Goal: Register for event/course

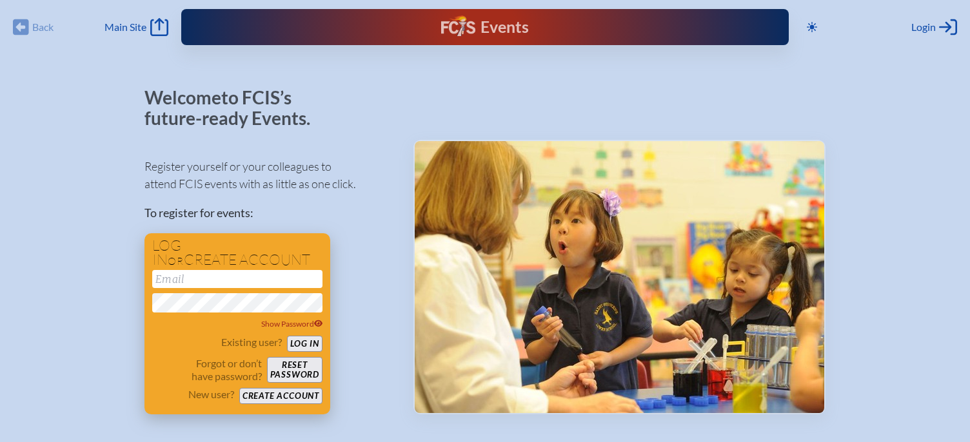
click at [235, 283] on input "email" at bounding box center [237, 279] width 170 height 18
type input "[PERSON_NAME][EMAIL_ADDRESS][PERSON_NAME][DOMAIN_NAME]"
click at [310, 345] on button "Log in" at bounding box center [304, 344] width 35 height 16
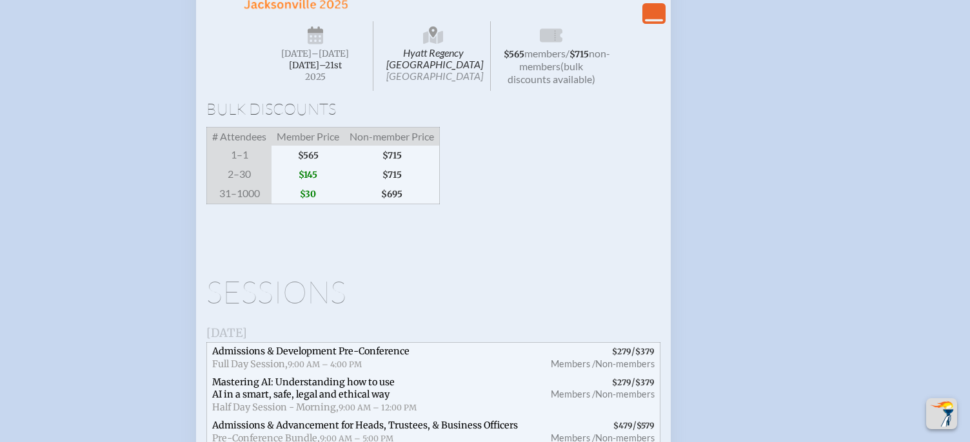
scroll to position [1799, 0]
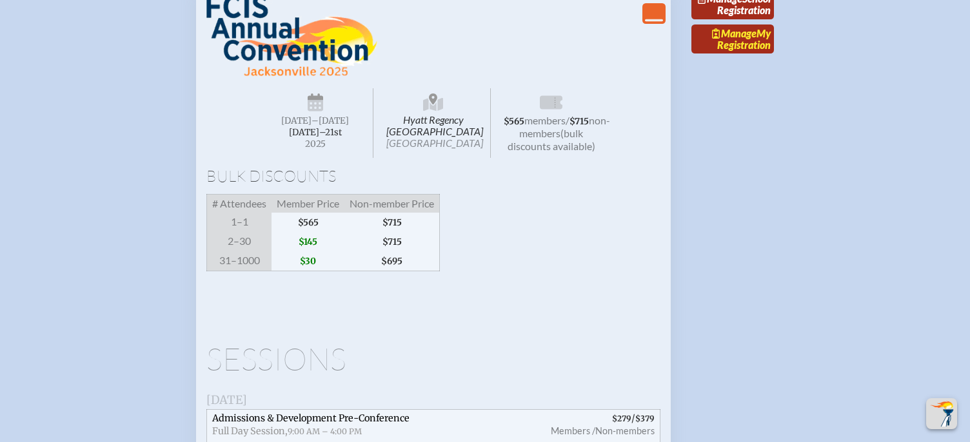
click at [763, 54] on link "Manage My Registration" at bounding box center [732, 39] width 83 height 30
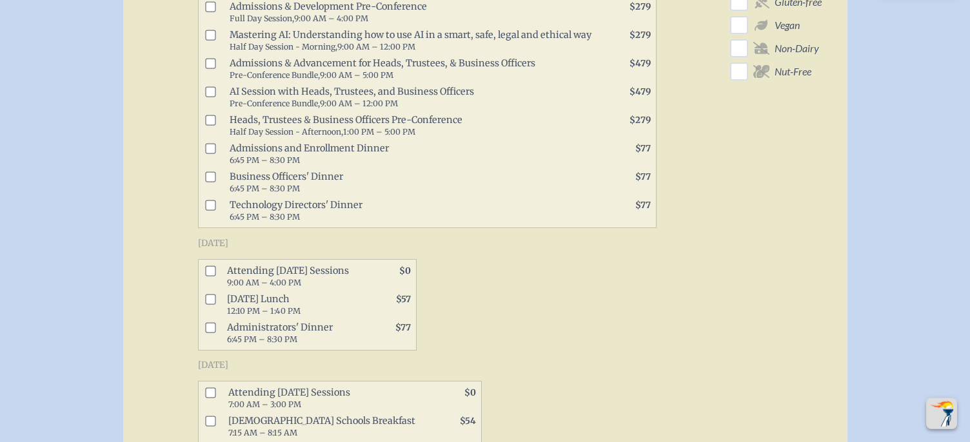
scroll to position [733, 0]
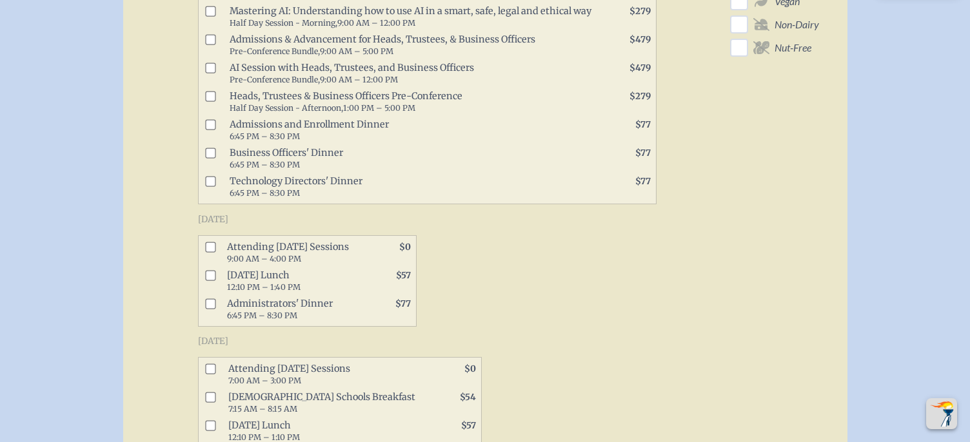
click at [211, 242] on input "checkbox" at bounding box center [210, 247] width 10 height 10
checkbox input "true"
click at [214, 299] on input "checkbox" at bounding box center [210, 304] width 10 height 10
checkbox input "true"
click at [215, 270] on input "checkbox" at bounding box center [210, 275] width 10 height 10
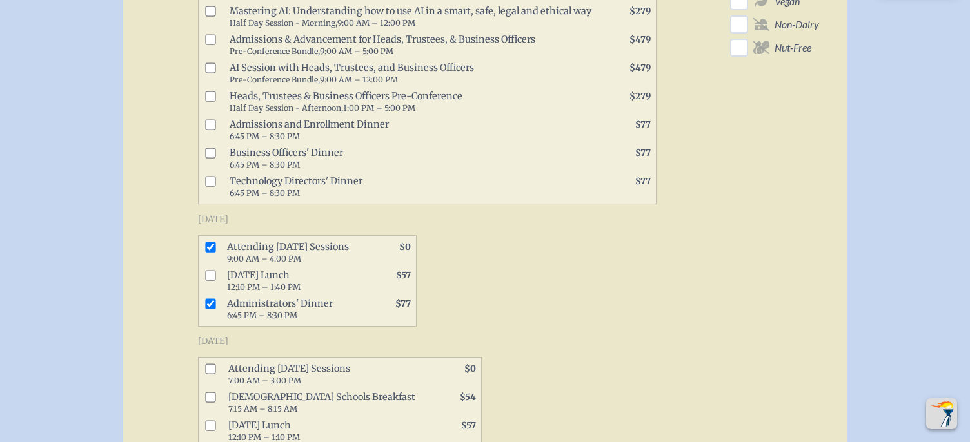
checkbox input "true"
click at [207, 364] on input "checkbox" at bounding box center [210, 369] width 10 height 10
checkbox input "true"
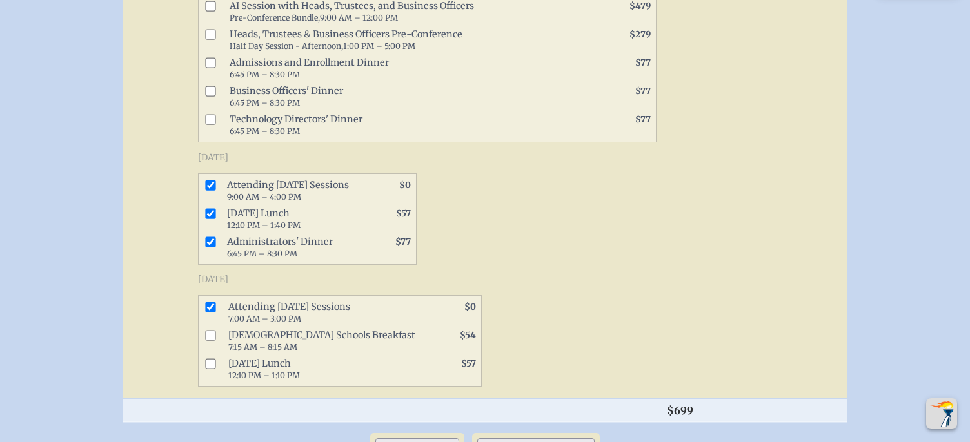
scroll to position [799, 0]
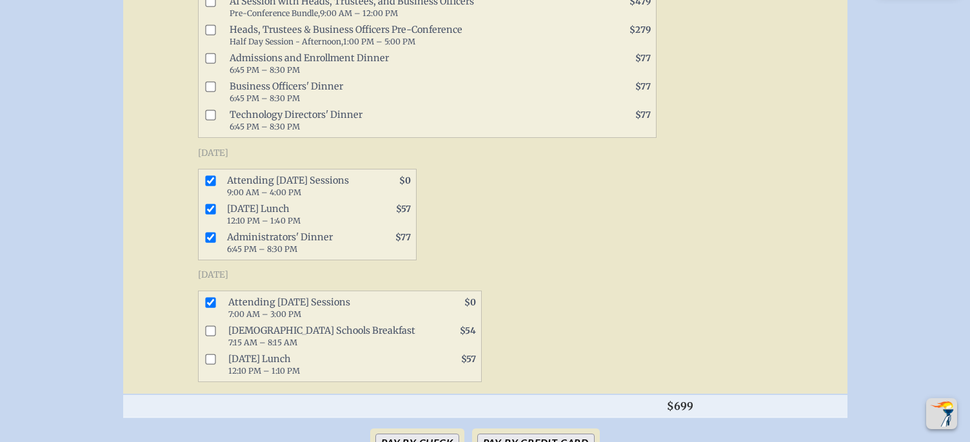
click at [215, 354] on input "checkbox" at bounding box center [210, 359] width 10 height 10
checkbox input "true"
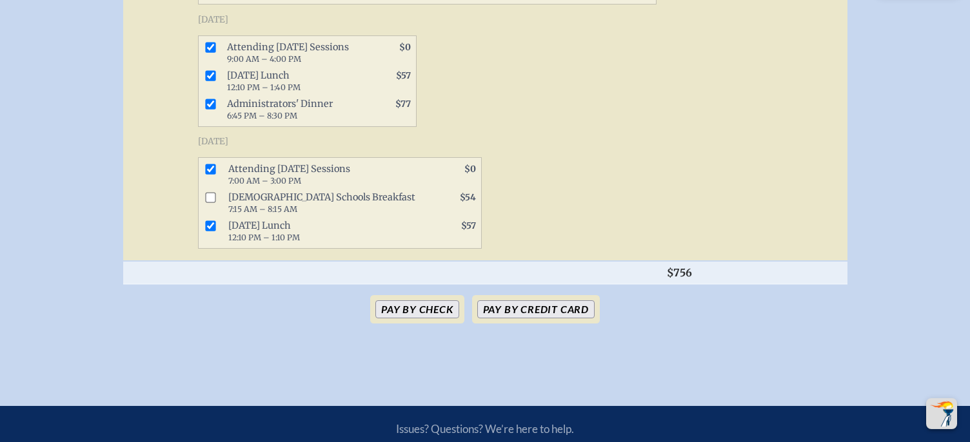
scroll to position [1066, 0]
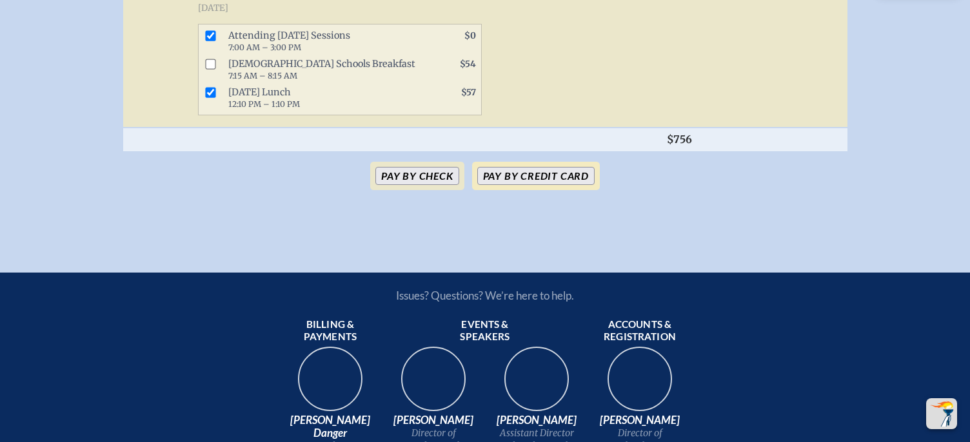
click at [547, 167] on button "Pay by Credit Card" at bounding box center [535, 176] width 117 height 18
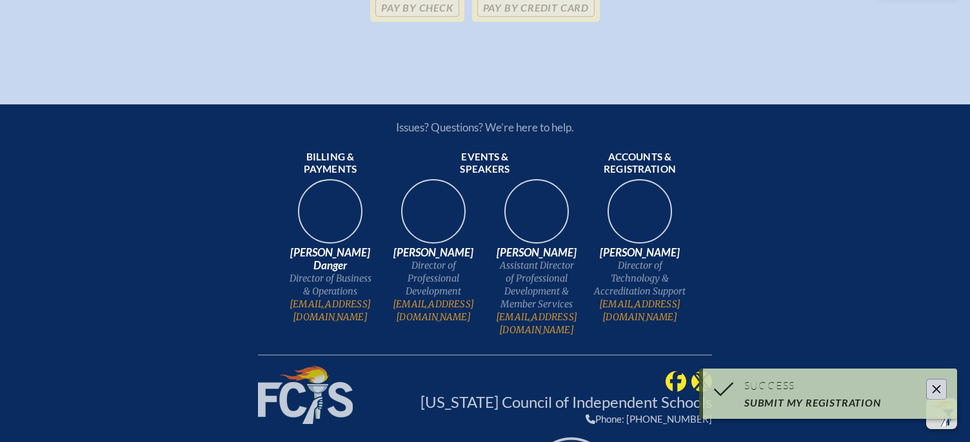
scroll to position [965, 0]
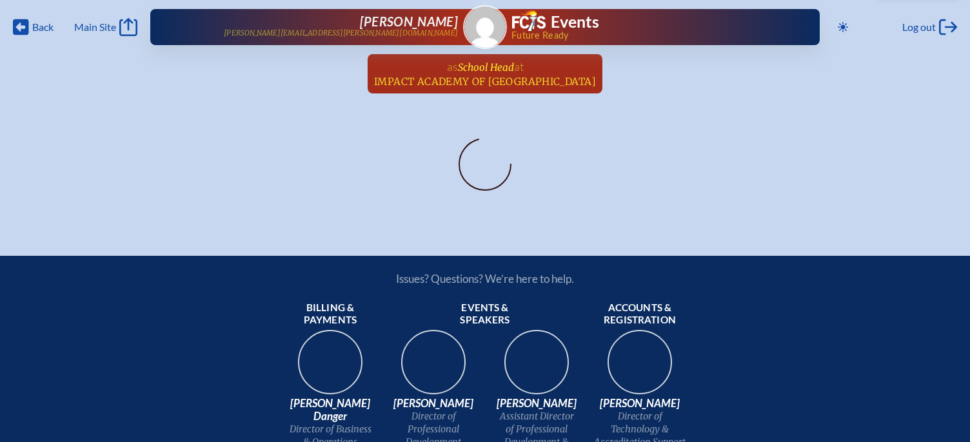
click at [534, 78] on span "IMPACT Academy of [GEOGRAPHIC_DATA]" at bounding box center [485, 81] width 222 height 12
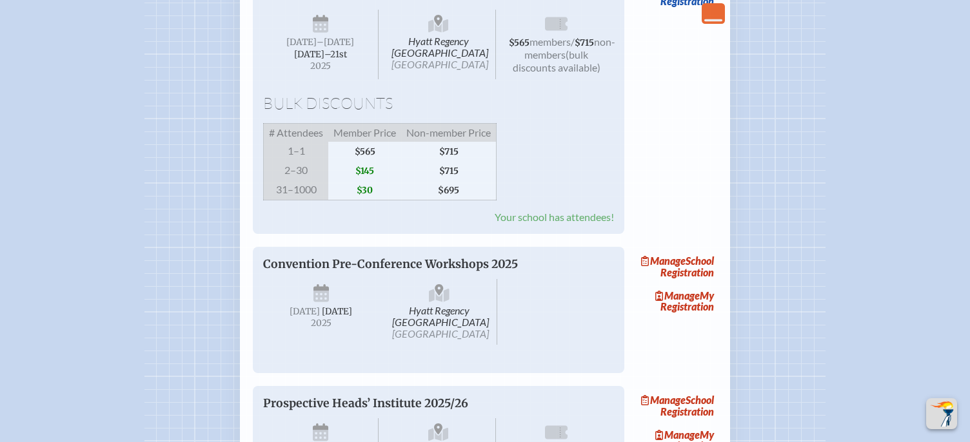
scroll to position [1733, 0]
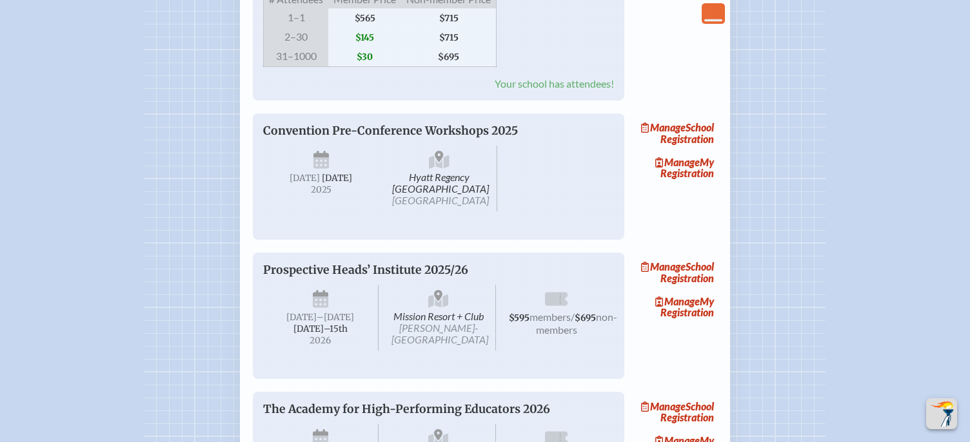
click at [435, 211] on span "Hyatt Regency Jacksonville Riverfront Jacksonville" at bounding box center [440, 179] width 116 height 66
click at [440, 206] on span "[GEOGRAPHIC_DATA]" at bounding box center [440, 200] width 97 height 12
click at [694, 168] on span "Manage" at bounding box center [677, 162] width 44 height 12
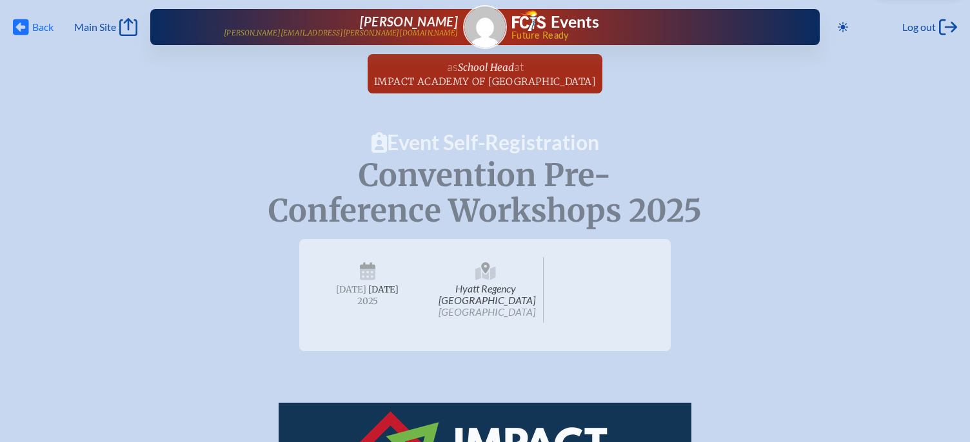
click at [39, 22] on span "Back" at bounding box center [42, 27] width 21 height 13
